Goal: Find specific page/section: Find specific page/section

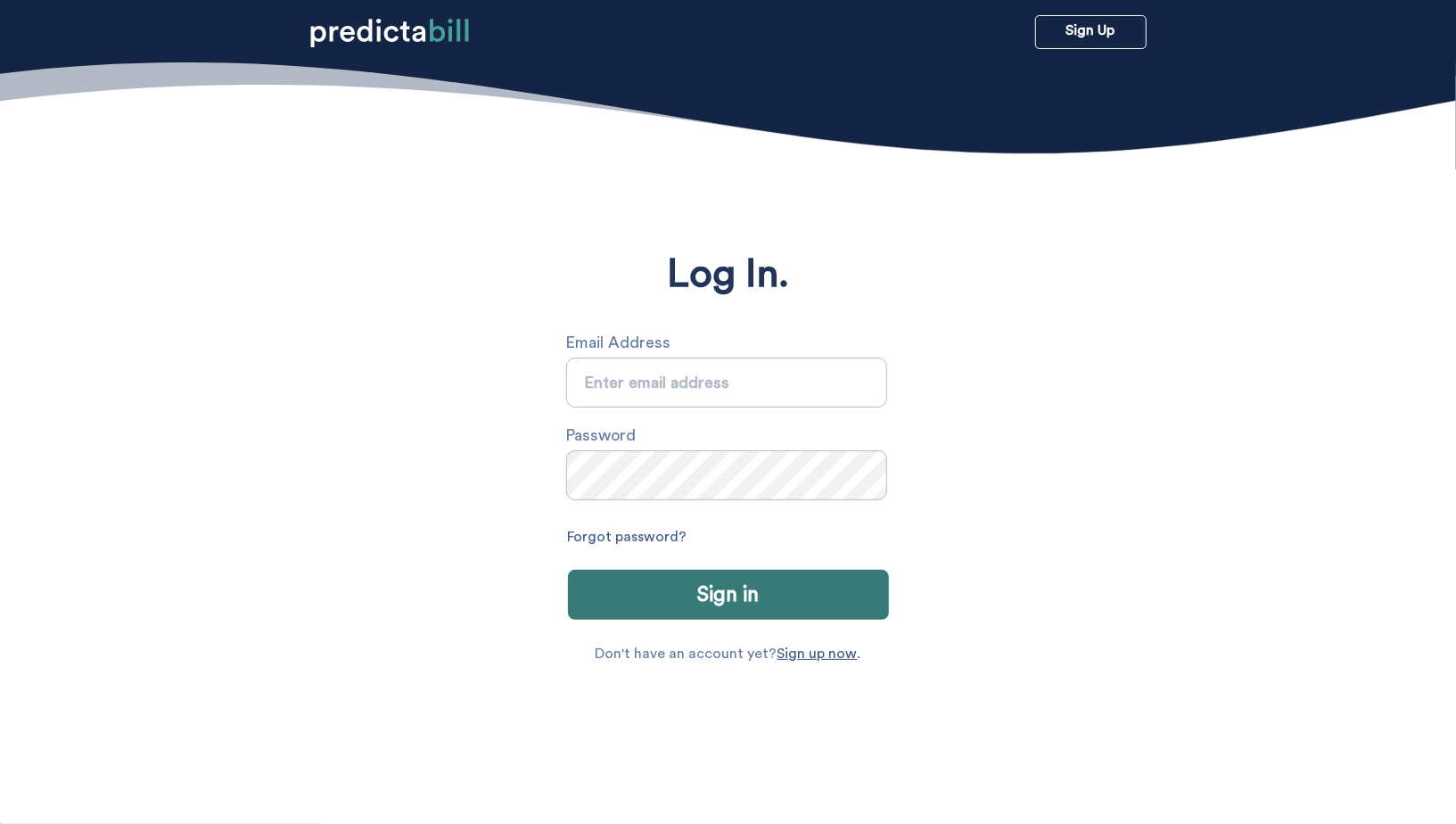
type input "[PERSON_NAME][EMAIL_ADDRESS][PERSON_NAME][DOMAIN_NAME]"
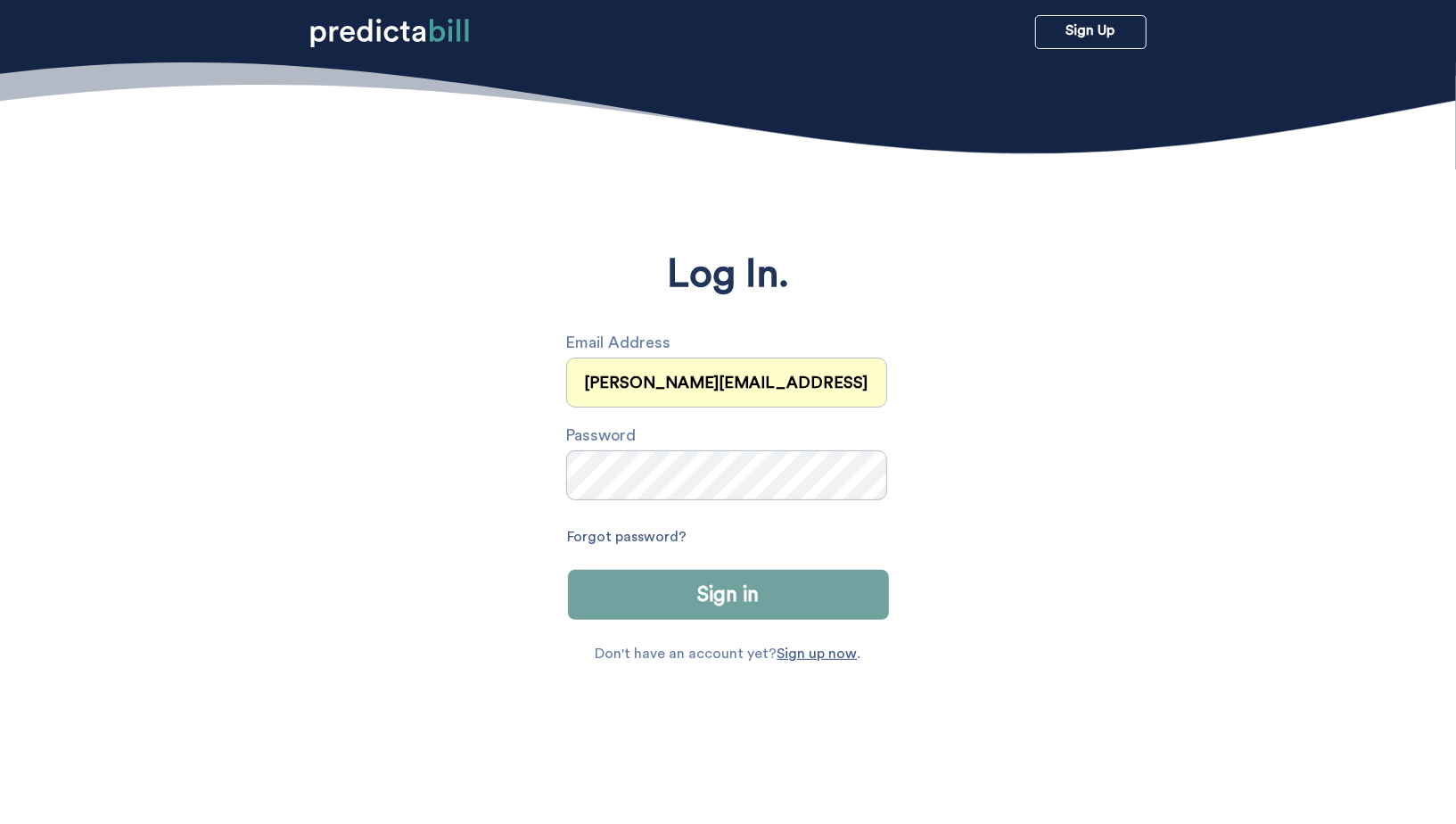
click at [795, 580] on button "Sign in" at bounding box center [728, 595] width 321 height 50
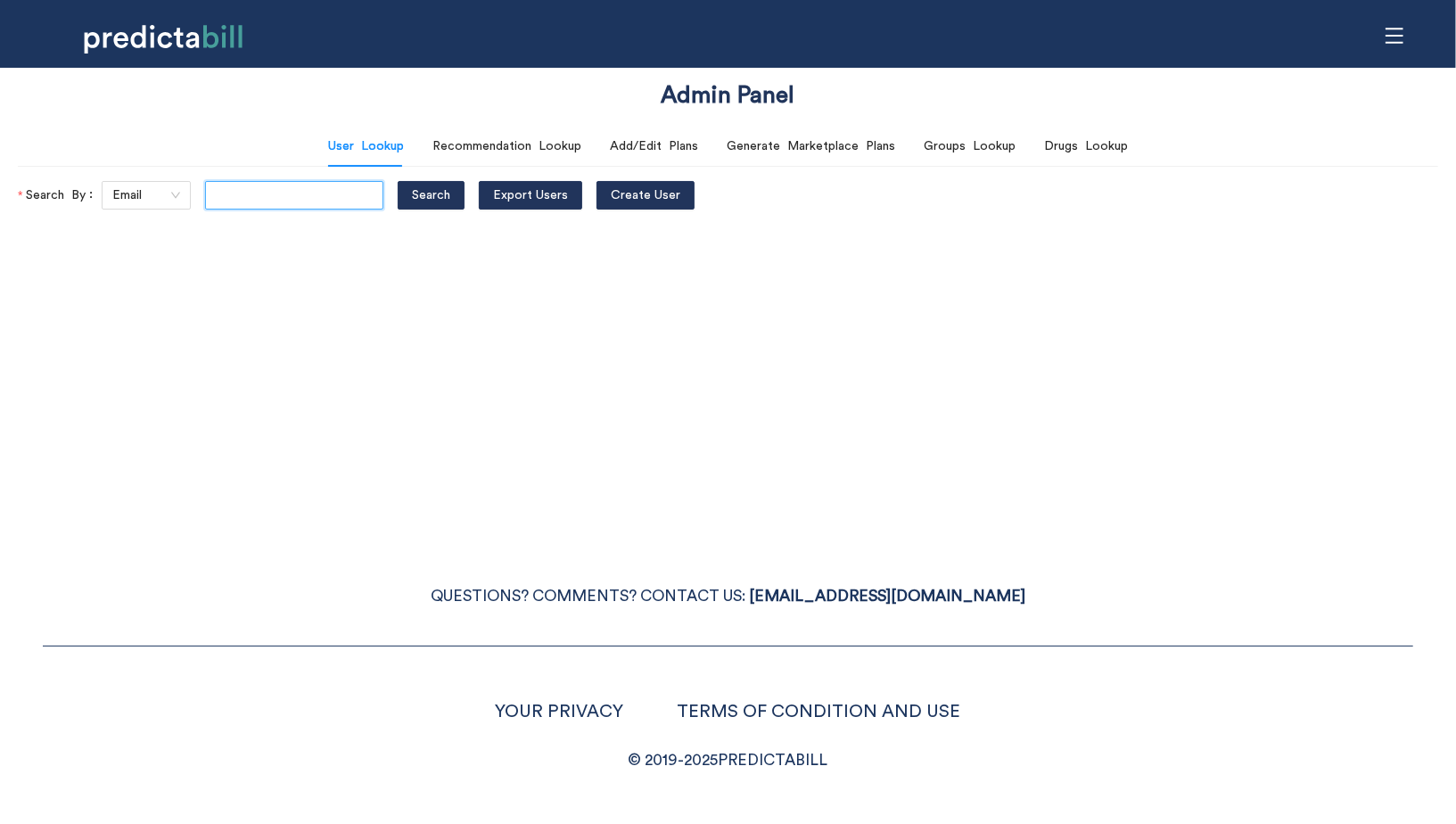
click at [266, 201] on input "text" at bounding box center [294, 195] width 178 height 29
click at [398, 181] on button "Search" at bounding box center [431, 195] width 67 height 29
click at [334, 197] on input "[PERSON_NAME][EMAIL_ADDRESS][PERSON_NAME][DOMAIN_NAME]" at bounding box center [294, 195] width 178 height 29
type input "[PERSON_NAME][EMAIL_ADDRESS][PERSON_NAME][DOMAIN_NAME]"
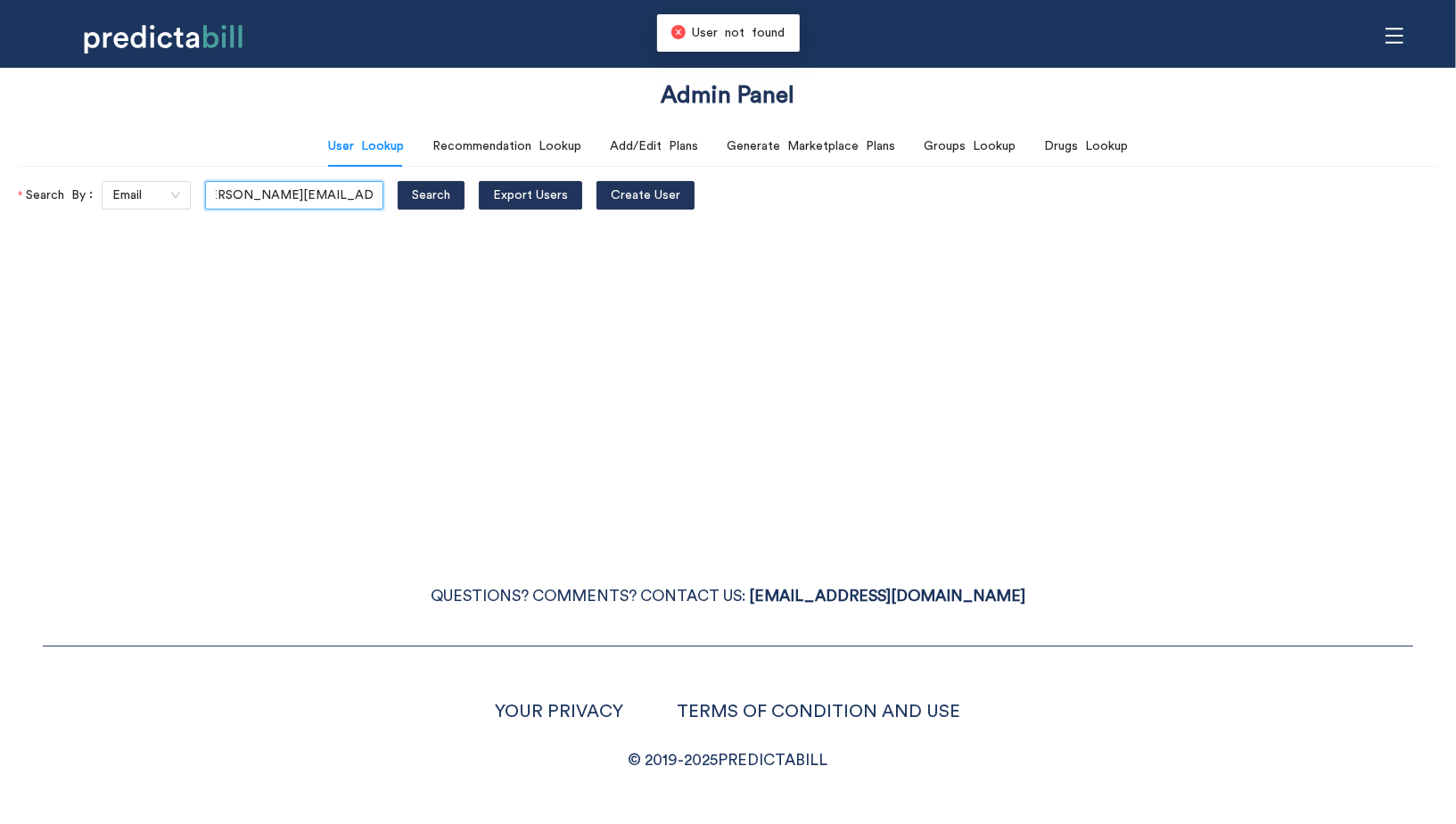
click at [398, 181] on button "Search" at bounding box center [431, 195] width 67 height 29
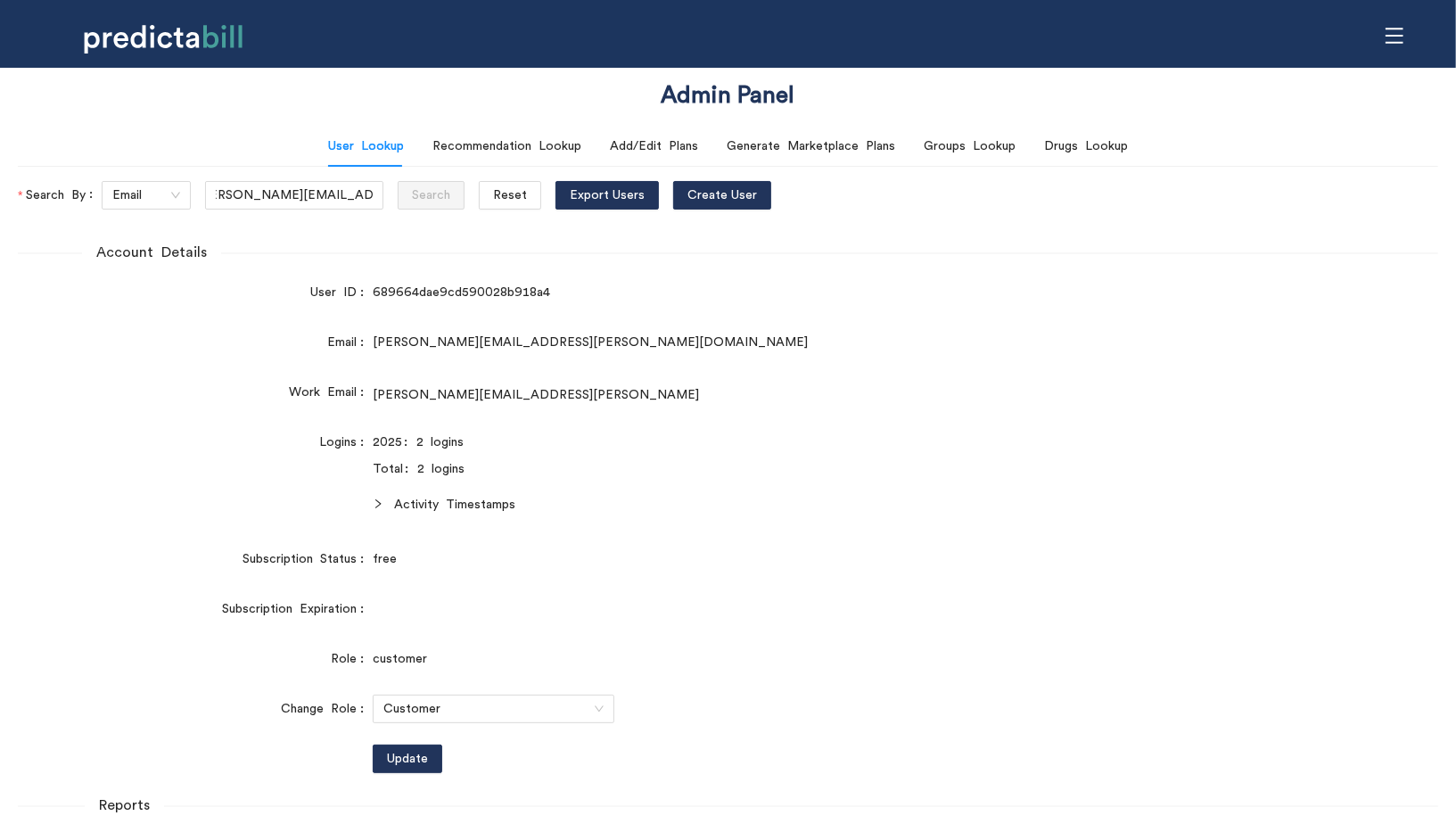
scroll to position [0, 0]
click at [376, 500] on icon "right" at bounding box center [377, 503] width 5 height 9
